Goal: Transaction & Acquisition: Purchase product/service

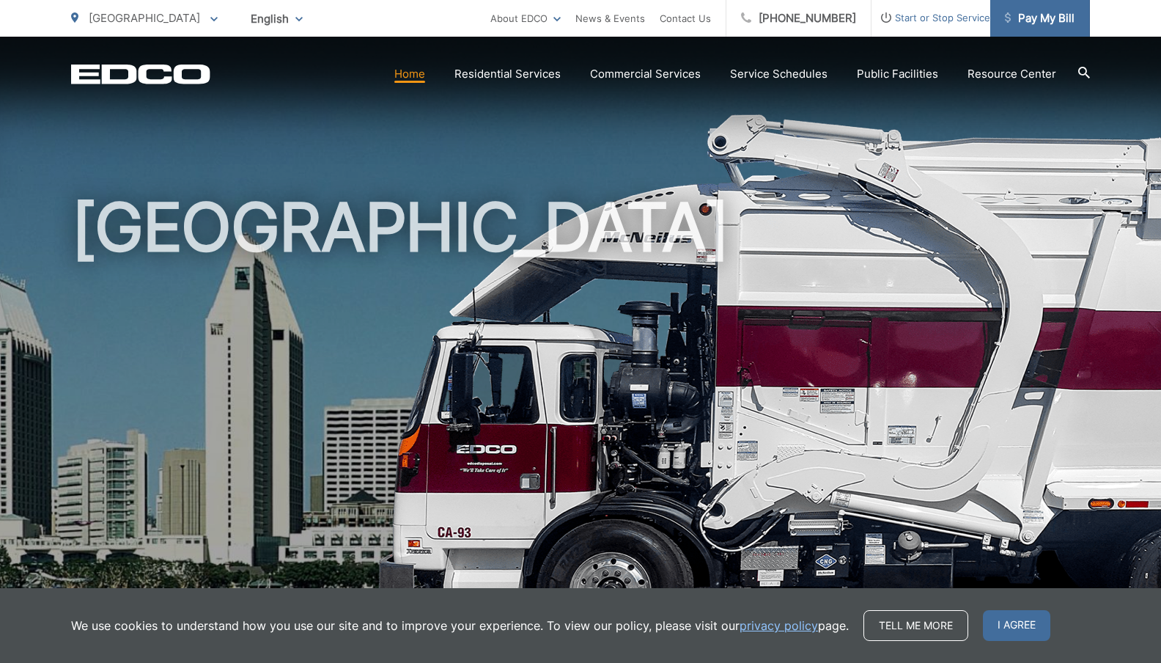
click at [1040, 18] on span "Pay My Bill" at bounding box center [1040, 19] width 70 height 18
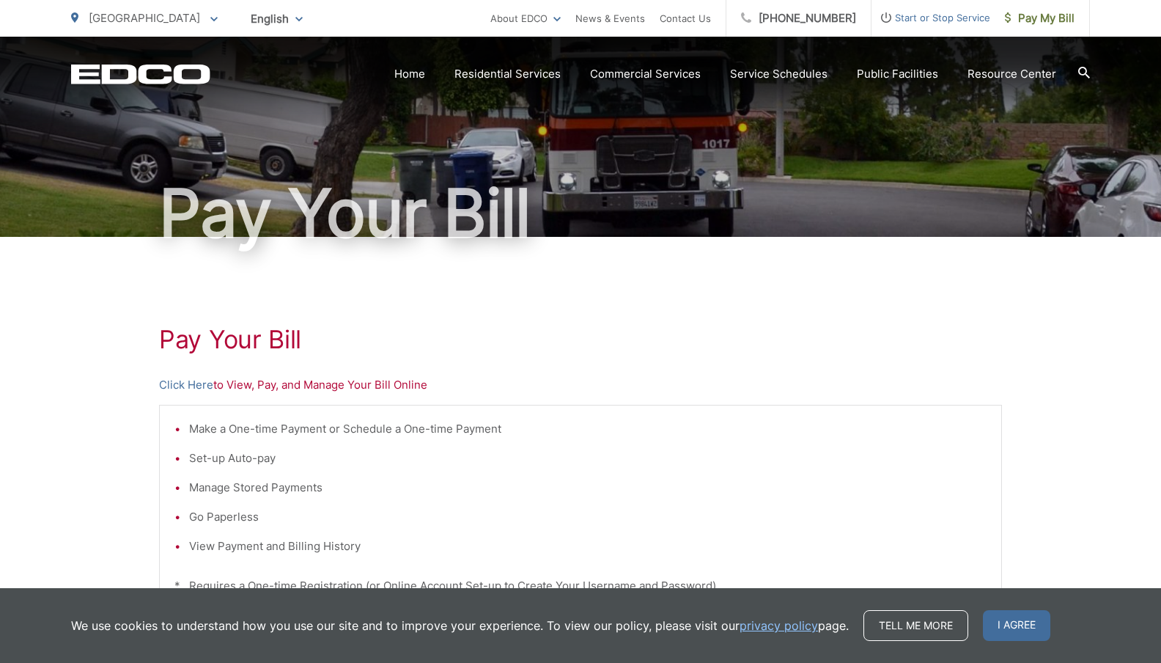
scroll to position [380, 0]
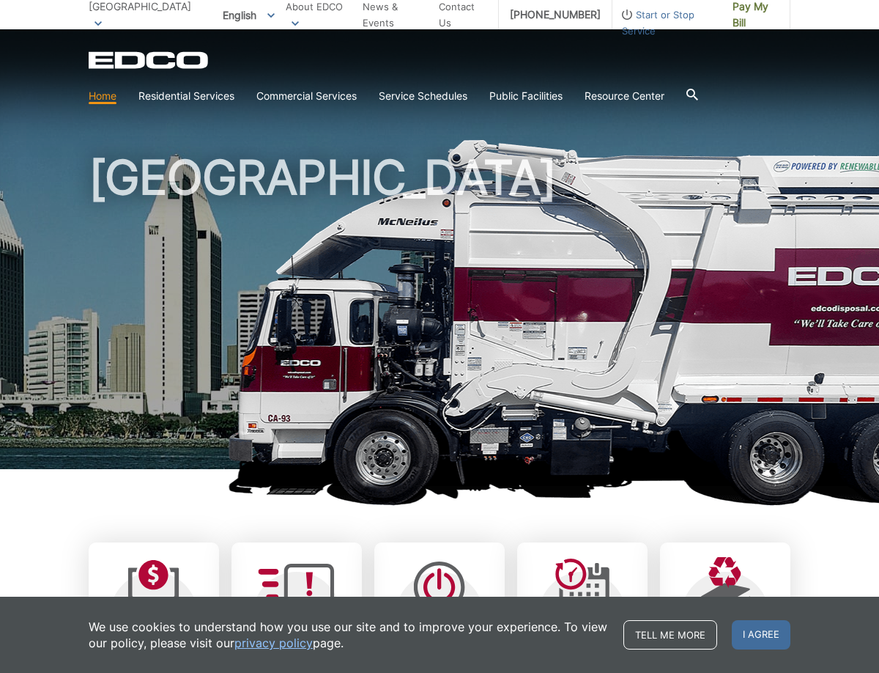
click at [692, 17] on span "Start or Stop Service" at bounding box center [667, 23] width 109 height 32
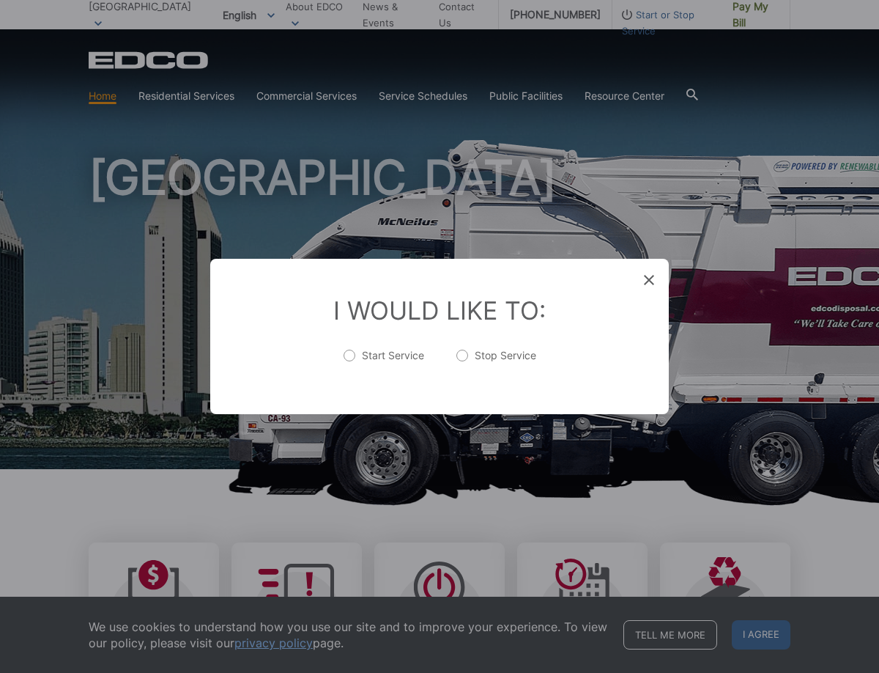
click at [676, 125] on div "Entry Status None In Progress Completed None None In Progress Completed I Would…" at bounding box center [439, 336] width 879 height 673
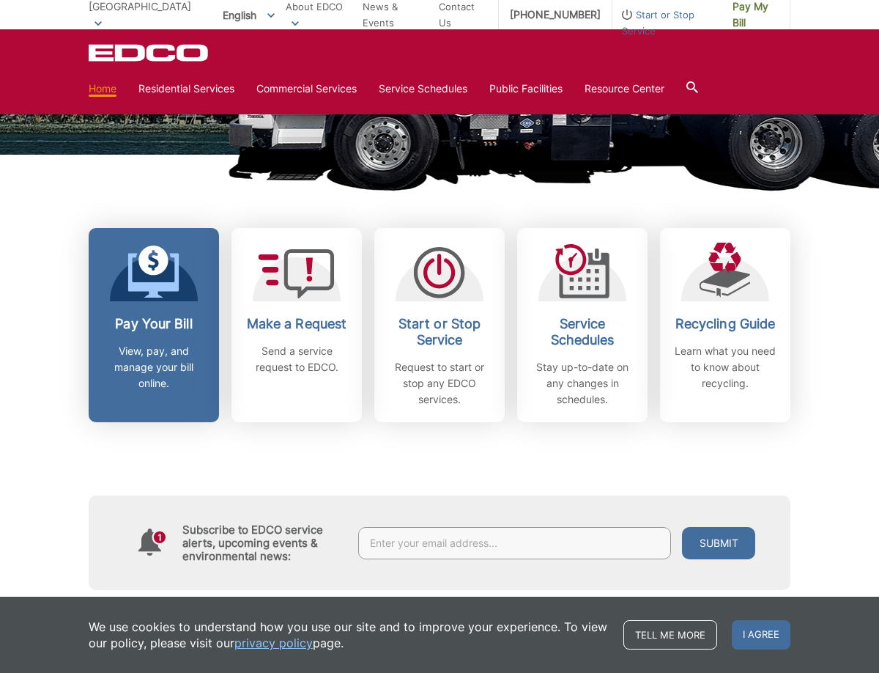
scroll to position [314, 0]
click at [148, 301] on link "Pay Your Bill View, pay, and manage your bill online." at bounding box center [154, 325] width 130 height 194
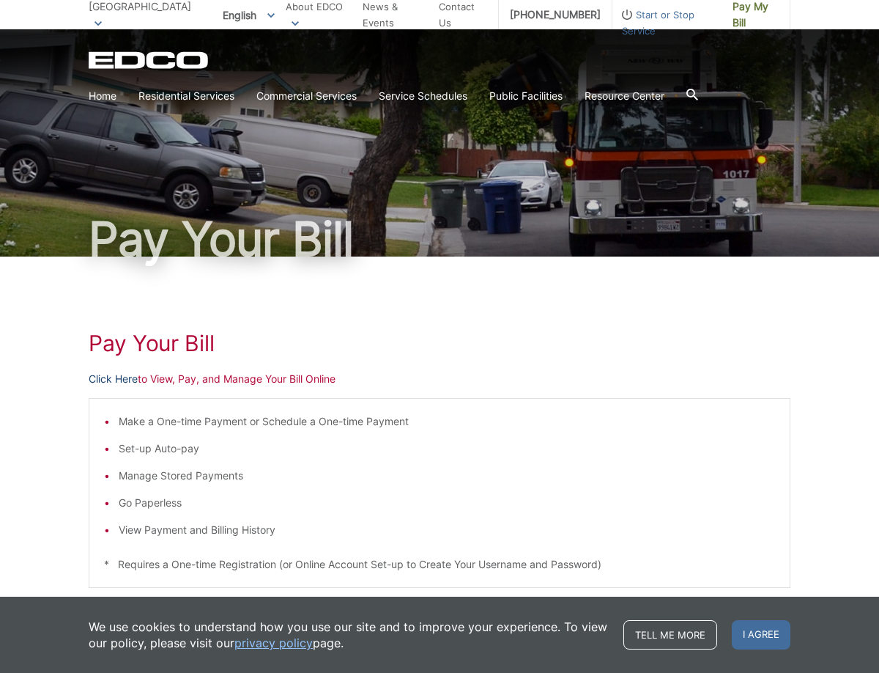
click at [118, 371] on link "Click Here" at bounding box center [113, 379] width 49 height 16
